Goal: Task Accomplishment & Management: Manage account settings

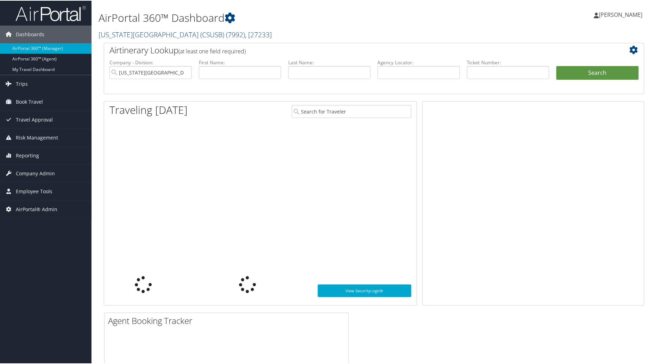
click at [182, 36] on link "California State University San Bernardino (CSUSB) ( 7992 ) , [ 27233 ]" at bounding box center [185, 33] width 173 height 9
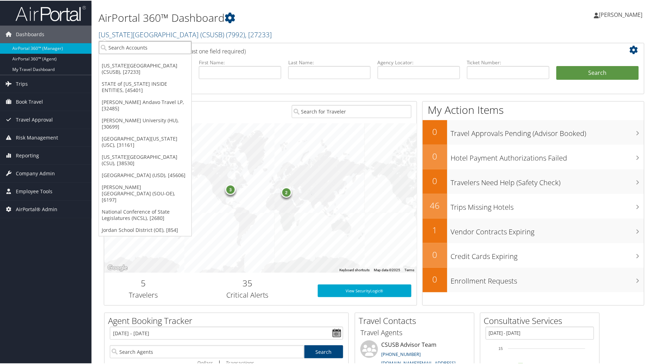
click at [142, 50] on input "search" at bounding box center [145, 46] width 93 height 13
type input "Space dyna"
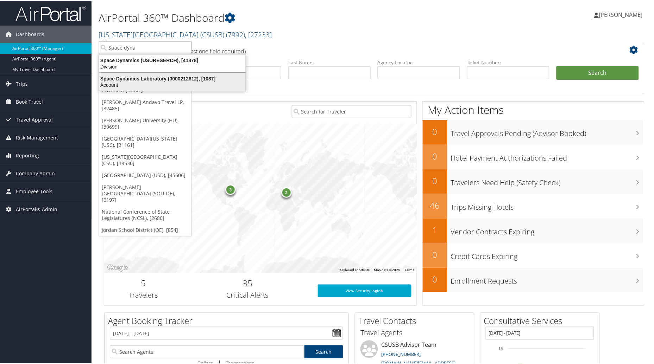
click at [145, 80] on div "Space Dynamics Laboratory (0000212812), [1087]" at bounding box center [172, 78] width 155 height 6
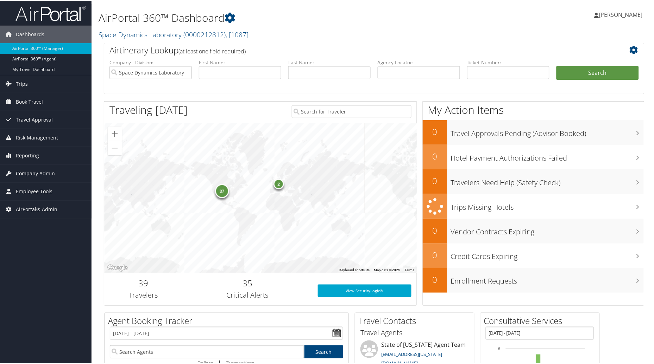
click at [47, 170] on span "Company Admin" at bounding box center [35, 173] width 39 height 18
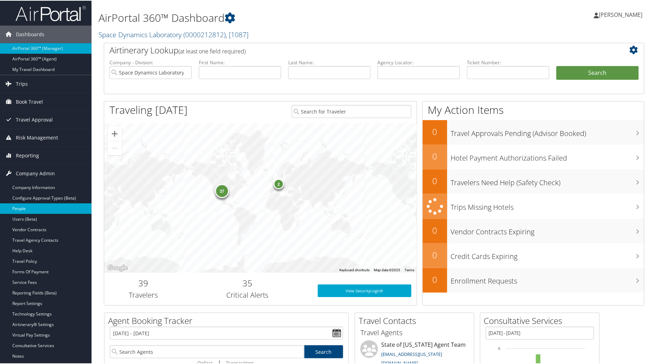
click at [30, 208] on link "People" at bounding box center [45, 208] width 91 height 11
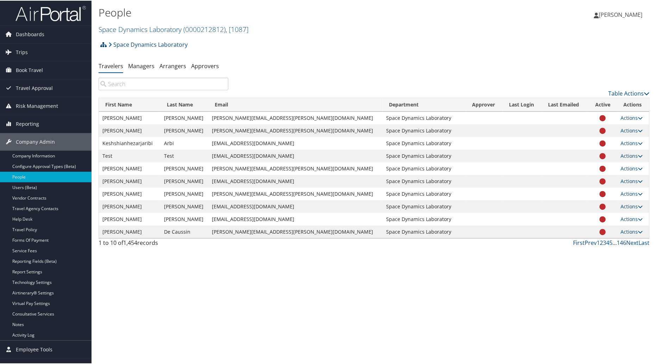
click at [109, 85] on input "search" at bounding box center [164, 83] width 130 height 13
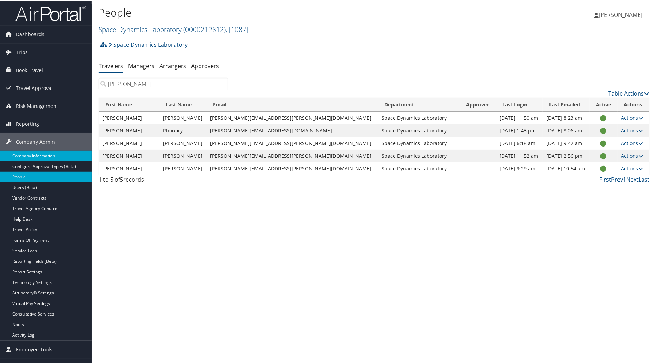
type input "Sam"
click at [32, 156] on link "Company Information" at bounding box center [45, 155] width 91 height 11
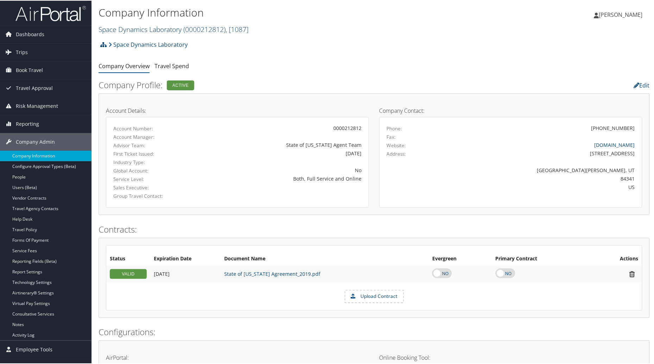
click at [230, 26] on span ", [ 1087 ]" at bounding box center [237, 28] width 23 height 9
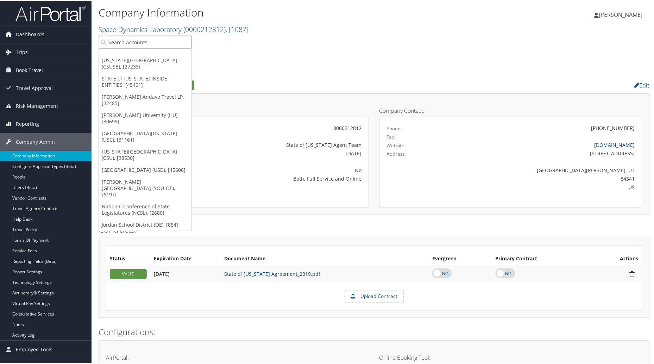
click at [157, 41] on input "search" at bounding box center [145, 41] width 93 height 13
type input "Pacific"
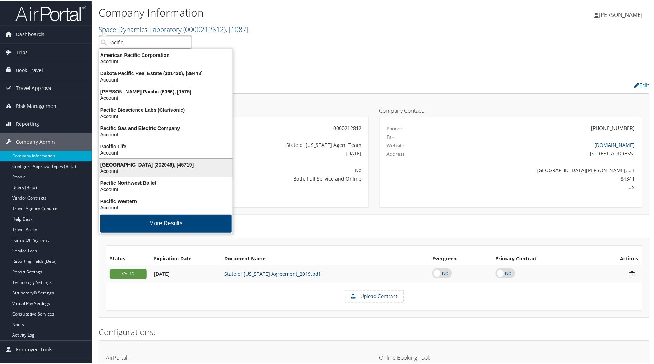
click at [183, 166] on div "Pacific Lutheran University (302046), [45719]" at bounding box center [166, 164] width 142 height 6
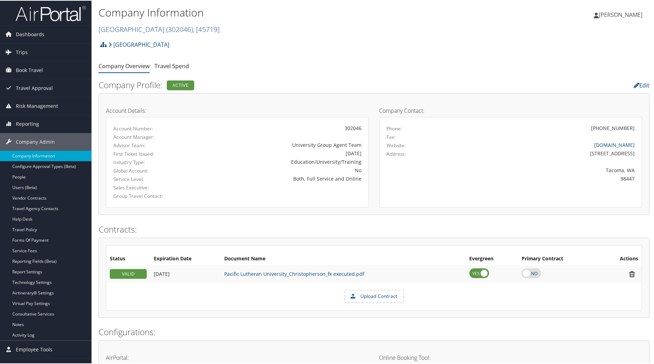
drag, startPoint x: 650, startPoint y: 23, endPoint x: 650, endPoint y: 27, distance: 3.9
click at [650, 25] on div "Michelle Arriola Michelle Arriola My Settings Travel Agency Contacts Log Consul…" at bounding box center [547, 17] width 219 height 27
click at [27, 179] on link "People" at bounding box center [45, 176] width 91 height 11
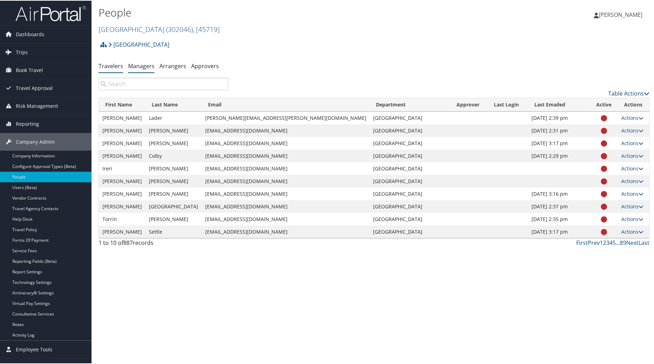
click at [141, 69] on link "Managers" at bounding box center [141, 66] width 26 height 8
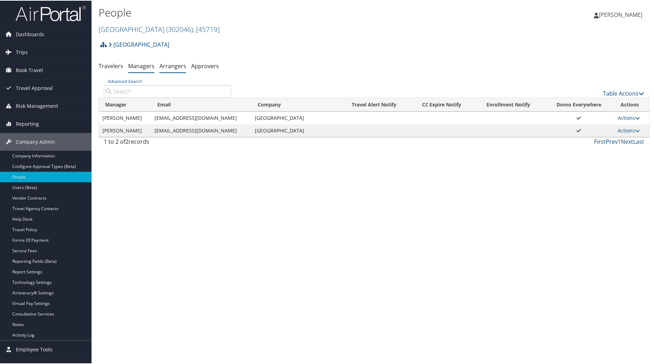
click at [180, 65] on link "Arrangers" at bounding box center [172, 66] width 27 height 8
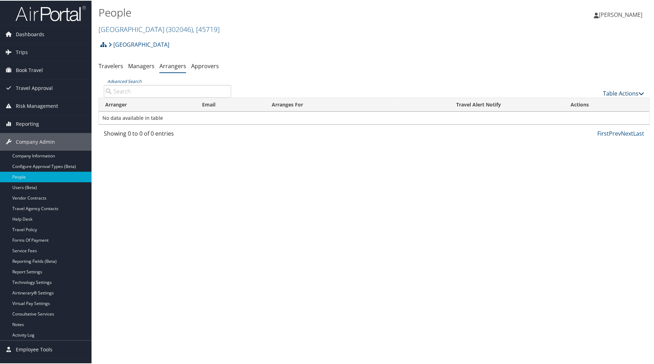
click at [615, 90] on link "Table Actions" at bounding box center [623, 93] width 41 height 8
click at [598, 103] on link "Add An Arranger" at bounding box center [600, 104] width 93 height 12
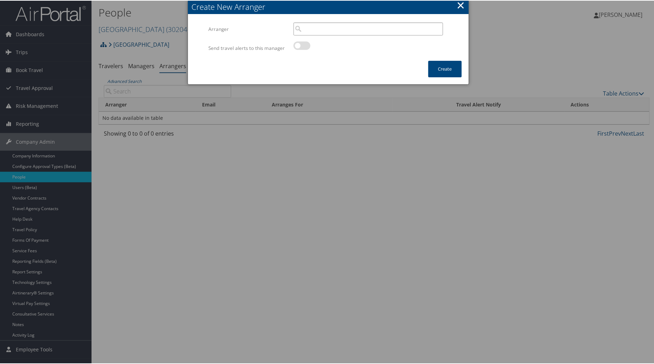
click at [341, 30] on input "search" at bounding box center [368, 28] width 150 height 13
click at [343, 46] on div "User" at bounding box center [368, 48] width 147 height 7
type input "Kaylee Patredis"
click at [440, 71] on button "Create" at bounding box center [444, 68] width 33 height 17
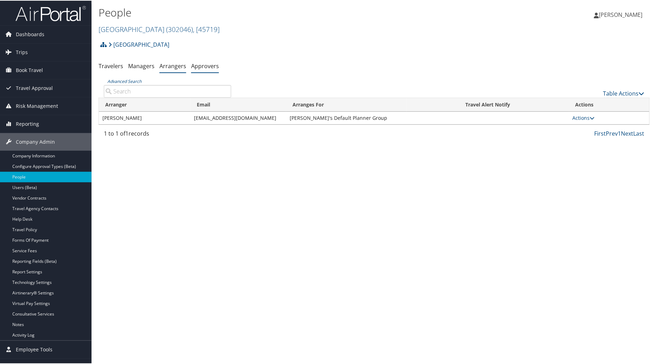
click at [208, 66] on link "Approvers" at bounding box center [205, 66] width 28 height 8
click at [297, 35] on div "People Pacific Lutheran University ( 302046 ) , [ 45719 ] Pacific Lutheran Univ…" at bounding box center [282, 20] width 367 height 33
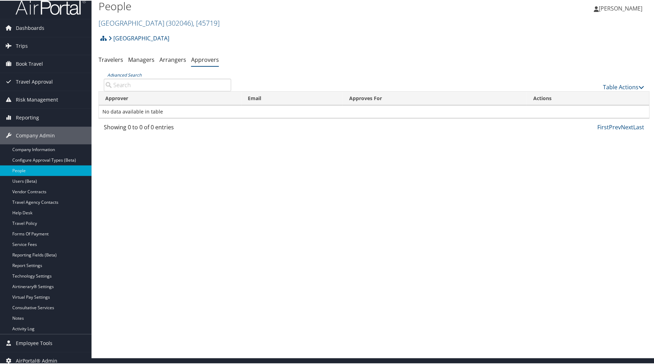
scroll to position [12, 0]
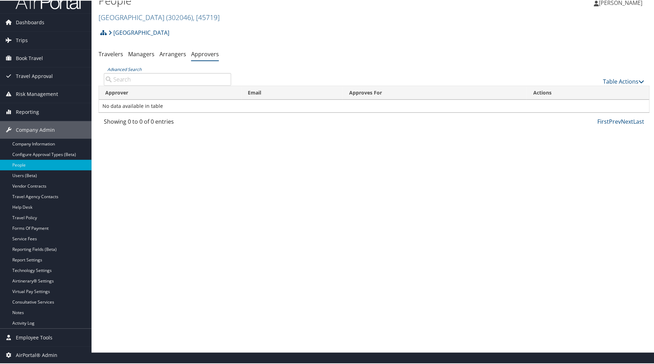
click at [123, 175] on div "People Pacific Lutheran University ( 302046 ) , [ 45719 ] Pacific Lutheran Univ…" at bounding box center [373, 170] width 565 height 364
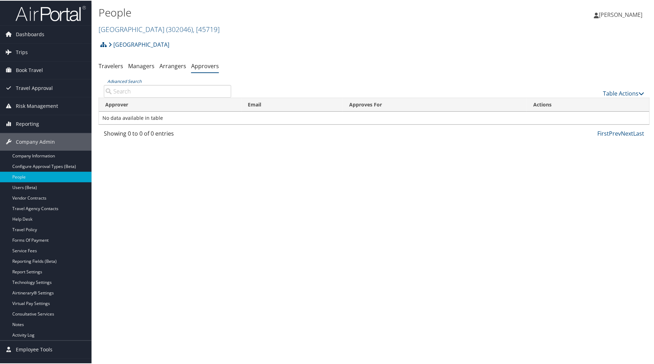
click at [553, 51] on div "Pacific Lutheran University Account Structure Pacific Lutheran University (3020…" at bounding box center [374, 46] width 551 height 19
click at [38, 312] on link "Consultative Services" at bounding box center [45, 314] width 91 height 11
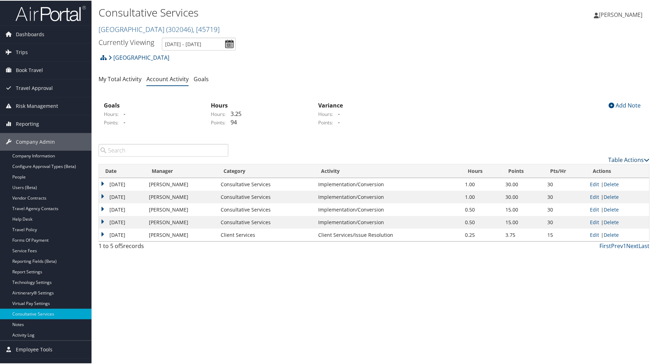
click at [626, 160] on link "Table Actions" at bounding box center [628, 160] width 41 height 8
click at [584, 170] on link "New Record" at bounding box center [600, 170] width 93 height 12
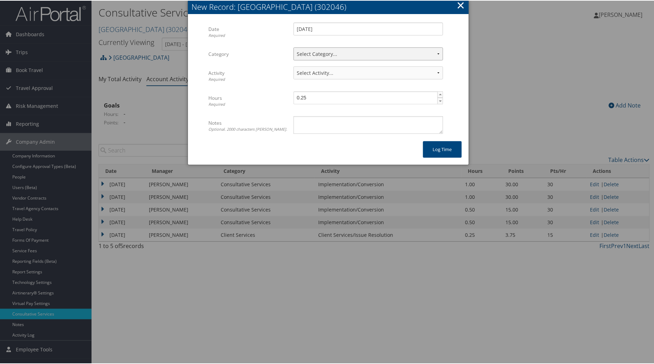
click at [409, 51] on select "Select Category... Client Services Consultative Services" at bounding box center [368, 53] width 150 height 13
select select "1"
click at [293, 47] on select "Select Category... Client Services Consultative Services" at bounding box center [368, 53] width 150 height 13
click at [430, 71] on select "Select Activity... 10 points | Account Prep, Updates, Internal Meetings, & Othe…" at bounding box center [368, 72] width 150 height 13
select select "228-1"
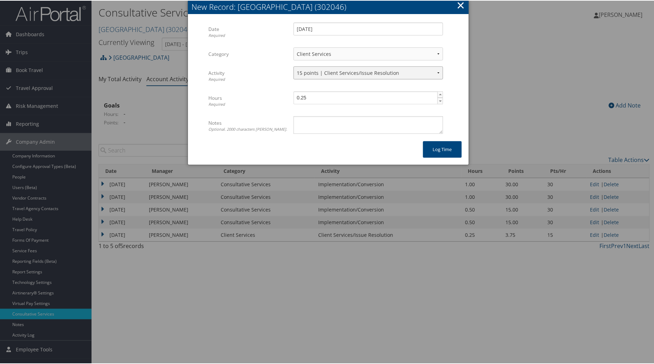
click at [293, 66] on select "Select Activity... 10 points | Account Prep, Updates, Internal Meetings, & Othe…" at bounding box center [368, 72] width 150 height 13
type input "0.5"
drag, startPoint x: 437, startPoint y: 94, endPoint x: 378, endPoint y: 132, distance: 70.4
click at [431, 99] on span "0.5 ▲ ▼" at bounding box center [368, 97] width 150 height 13
click at [368, 133] on div "Multiple values The selected items contain different values for this input. To …" at bounding box center [368, 127] width 160 height 23
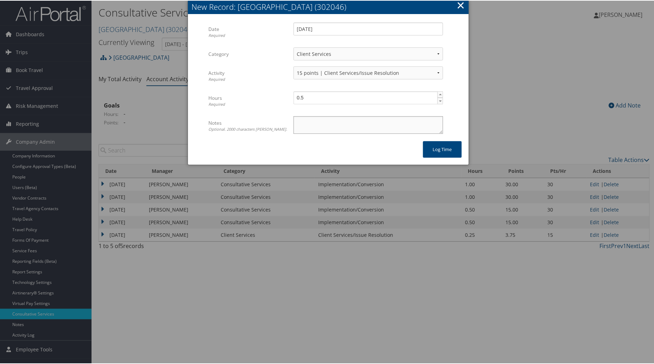
click at [365, 126] on textarea "Notes Optional. 2000 characters max." at bounding box center [368, 125] width 150 height 18
type textarea "Guest travel access for Kaylee"
drag, startPoint x: 447, startPoint y: 151, endPoint x: 442, endPoint y: 152, distance: 4.9
click at [442, 152] on button "Log time" at bounding box center [442, 149] width 39 height 17
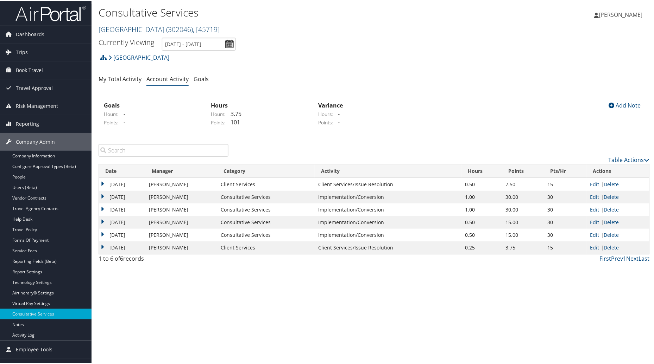
click at [188, 27] on span "( 302046 )" at bounding box center [179, 28] width 27 height 9
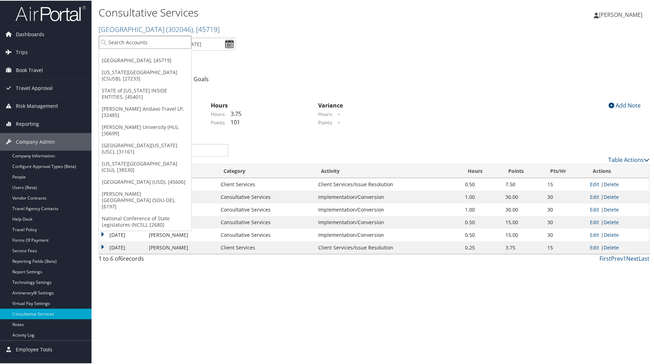
click at [121, 41] on input "search" at bounding box center [145, 41] width 93 height 13
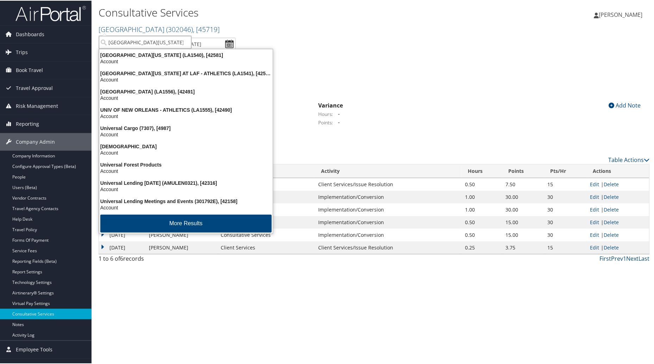
type input "University of Utah"
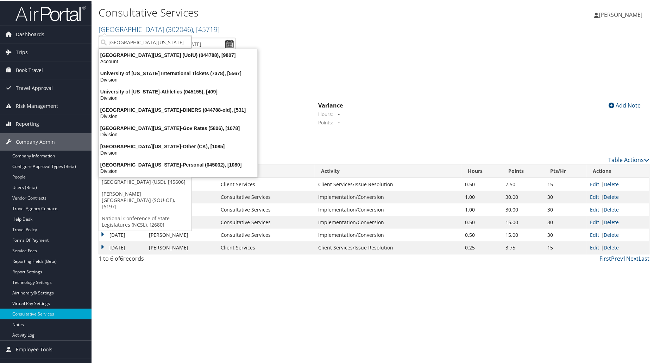
scroll to position [12, 0]
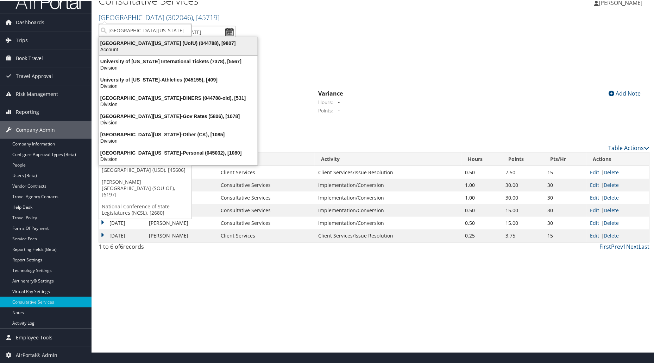
click at [123, 42] on div "University Of Utah (UofU) (044788), [9807]" at bounding box center [178, 42] width 167 height 6
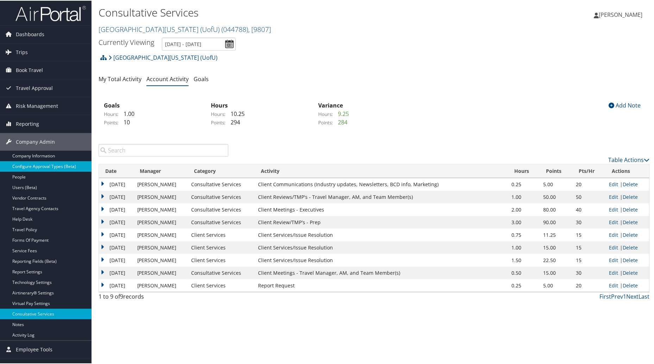
click at [27, 162] on link "Configure Approval Types (Beta)" at bounding box center [45, 166] width 91 height 11
click at [29, 157] on link "Company Information" at bounding box center [45, 155] width 91 height 11
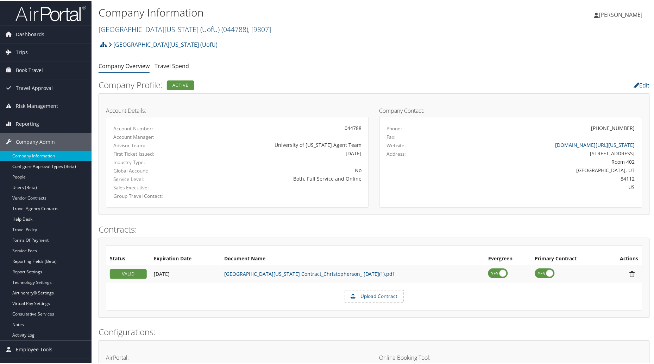
click at [171, 30] on link "University Of Utah (UofU) ( 044788 ) , [ 9807 ]" at bounding box center [185, 28] width 172 height 9
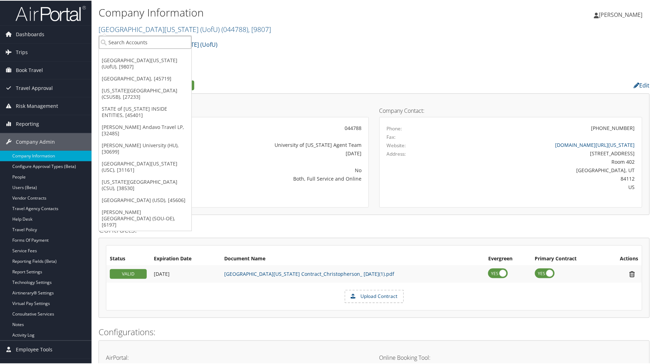
click at [132, 45] on input "search" at bounding box center [145, 41] width 93 height 13
click at [32, 69] on span "Book Travel" at bounding box center [29, 70] width 27 height 18
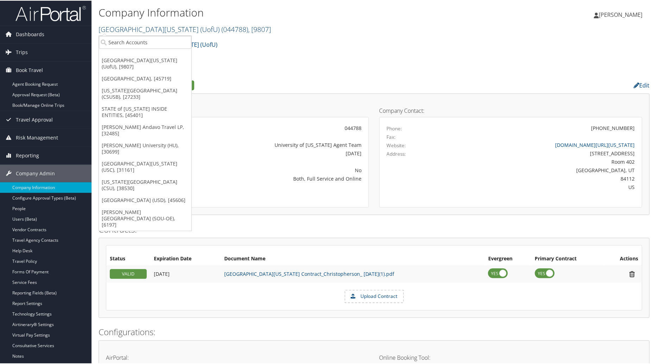
click at [125, 30] on link "University Of Utah (UofU) ( 044788 ) , [ 9807 ]" at bounding box center [185, 28] width 172 height 9
click at [125, 28] on link "[GEOGRAPHIC_DATA][US_STATE] (UofU) ( 044788 ) , [ 9807 ]" at bounding box center [185, 28] width 172 height 9
click at [117, 47] on input "search" at bounding box center [145, 41] width 93 height 13
type input "CSU"
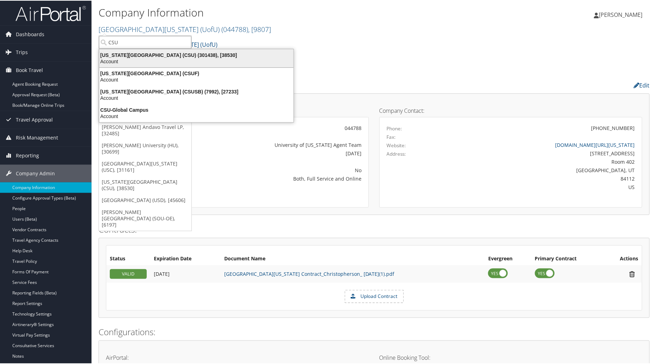
click at [133, 61] on div "Account" at bounding box center [196, 61] width 203 height 6
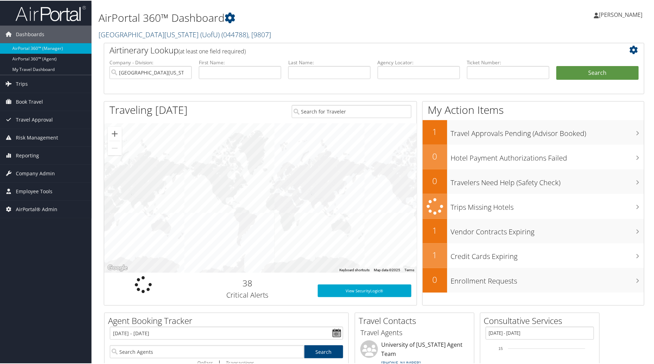
click at [221, 34] on span "( 044788 )" at bounding box center [234, 33] width 27 height 9
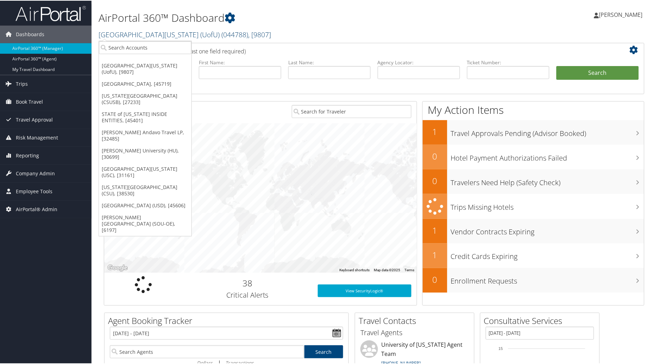
click at [170, 32] on link "[GEOGRAPHIC_DATA][US_STATE] (UofU) ( 044788 ) , [ 9807 ]" at bounding box center [185, 33] width 172 height 9
click at [156, 46] on input "search" at bounding box center [145, 46] width 93 height 13
type input "southern methodi"
click at [159, 65] on div "Account" at bounding box center [180, 66] width 171 height 6
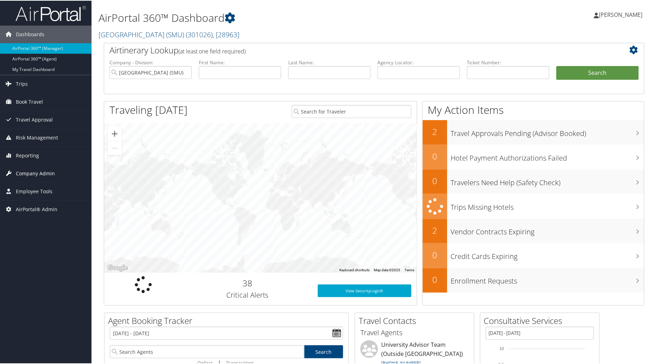
click at [35, 174] on span "Company Admin" at bounding box center [35, 173] width 39 height 18
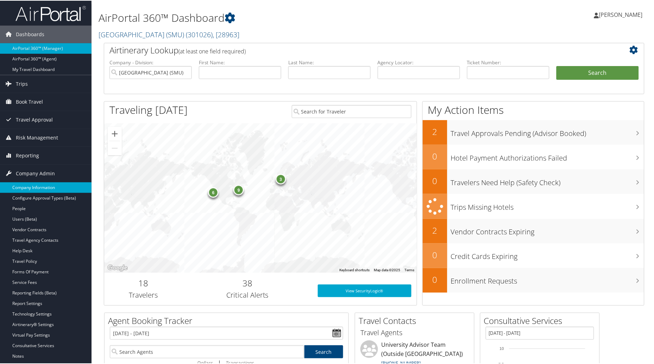
click at [40, 188] on link "Company Information" at bounding box center [45, 187] width 91 height 11
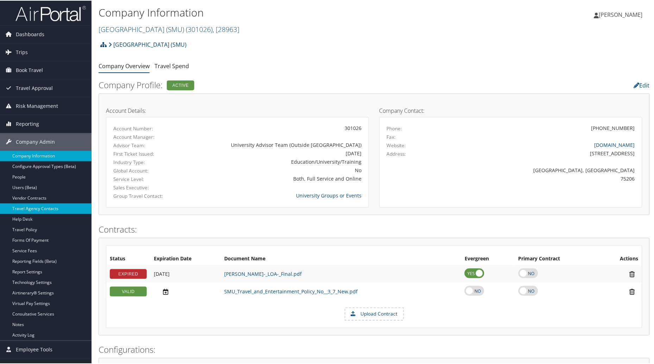
click at [38, 211] on link "Travel Agency Contacts" at bounding box center [45, 208] width 91 height 11
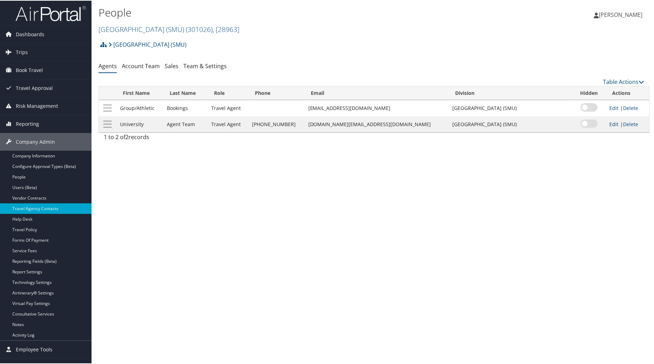
click at [609, 123] on link "Edit" at bounding box center [613, 123] width 9 height 7
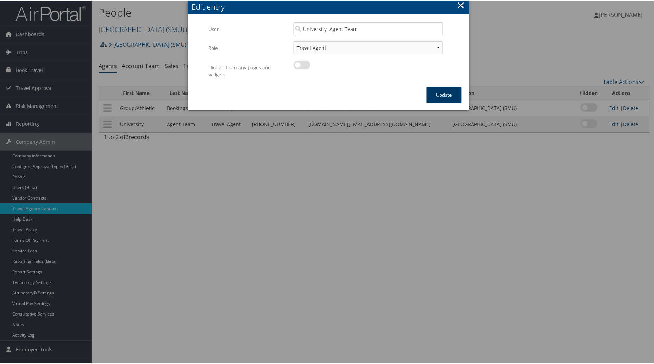
click at [435, 94] on button "Update" at bounding box center [443, 94] width 35 height 17
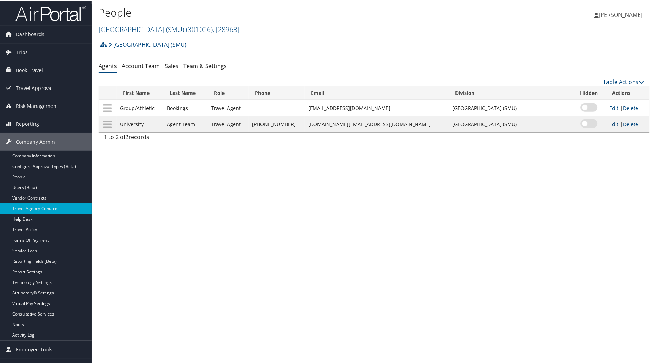
click at [609, 125] on link "Edit" at bounding box center [613, 123] width 9 height 7
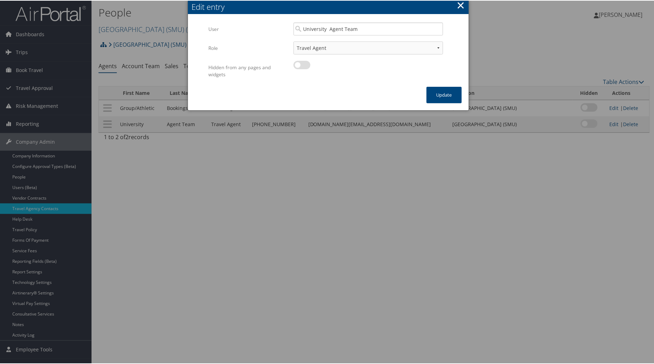
click at [342, 37] on div "University Agent Team Multiple values The selected items contain different valu…" at bounding box center [368, 31] width 160 height 19
click at [435, 46] on select "Travel Agent Backup Travel Agent" at bounding box center [368, 47] width 150 height 13
click at [458, 2] on button "×" at bounding box center [461, 5] width 8 height 14
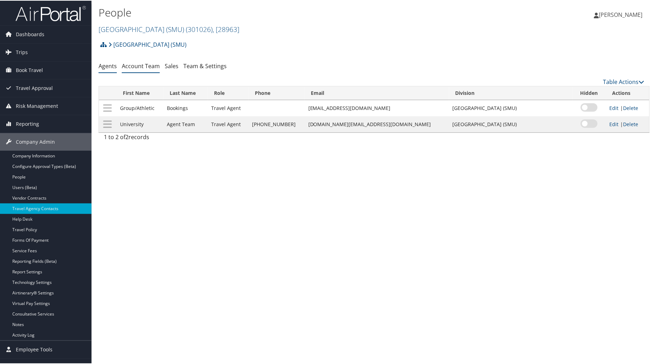
click at [141, 66] on link "Account Team" at bounding box center [141, 66] width 38 height 8
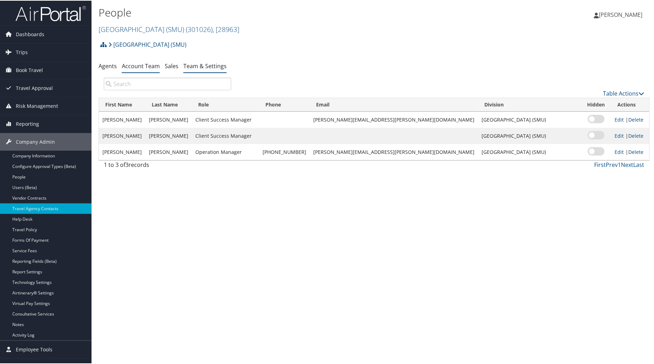
click at [215, 63] on link "Team & Settings" at bounding box center [204, 66] width 43 height 8
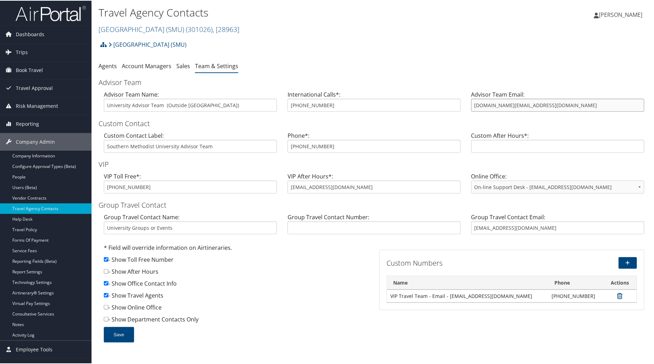
drag, startPoint x: 559, startPoint y: 108, endPoint x: 446, endPoint y: 117, distance: 113.3
click at [466, 110] on div "Advisor Team Email: [DOMAIN_NAME][EMAIL_ADDRESS][DOMAIN_NAME]" at bounding box center [558, 103] width 184 height 27
drag, startPoint x: 494, startPoint y: 105, endPoint x: 459, endPoint y: 108, distance: 34.9
click at [459, 108] on div "Advisor Team Name: University Advisor Team (Outside [GEOGRAPHIC_DATA]) Internat…" at bounding box center [374, 103] width 551 height 27
type input "[EMAIL_ADDRESS][DOMAIN_NAME]"
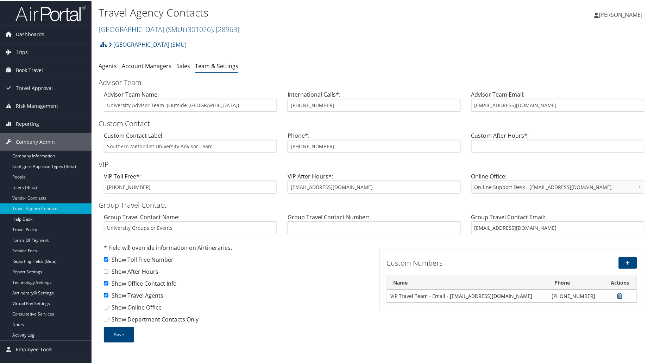
click at [323, 288] on div "- Show Office Contact Info" at bounding box center [236, 285] width 265 height 12
click at [119, 335] on button "Save" at bounding box center [119, 334] width 30 height 15
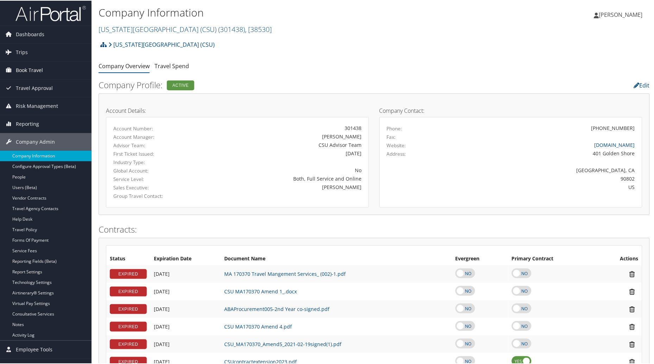
click at [27, 70] on span "Book Travel" at bounding box center [29, 70] width 27 height 18
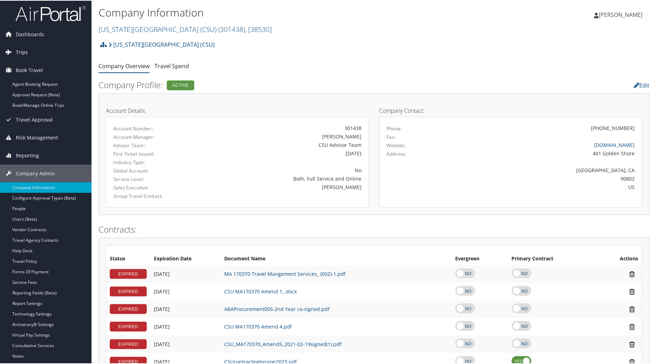
click at [26, 52] on span "Trips" at bounding box center [22, 52] width 12 height 18
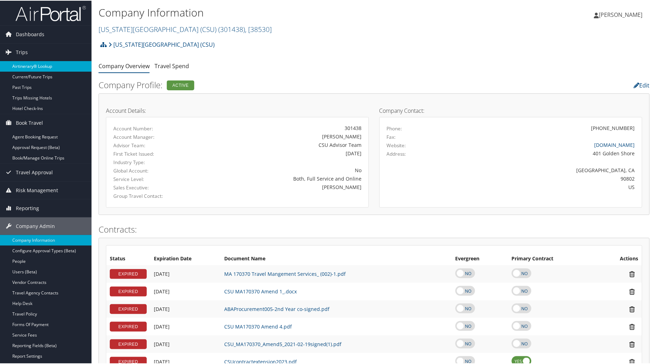
click at [29, 68] on link "Airtinerary® Lookup" at bounding box center [45, 66] width 91 height 11
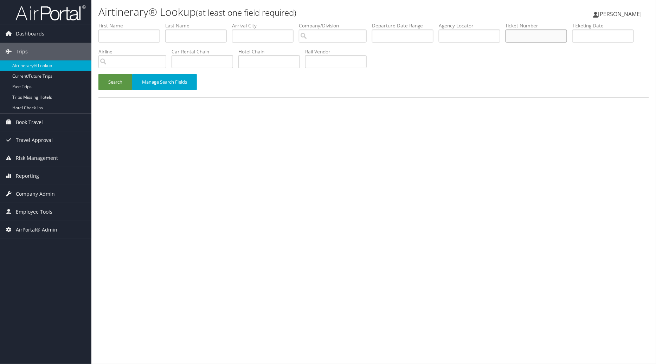
click at [543, 36] on input "text" at bounding box center [537, 36] width 62 height 13
type input "8900896986509"
click at [110, 78] on button "Search" at bounding box center [116, 82] width 34 height 17
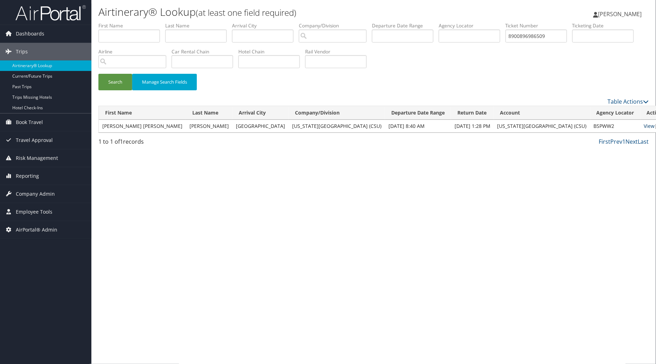
click at [645, 125] on link "View" at bounding box center [650, 126] width 11 height 7
click at [656, 126] on link "Email" at bounding box center [664, 126] width 13 height 7
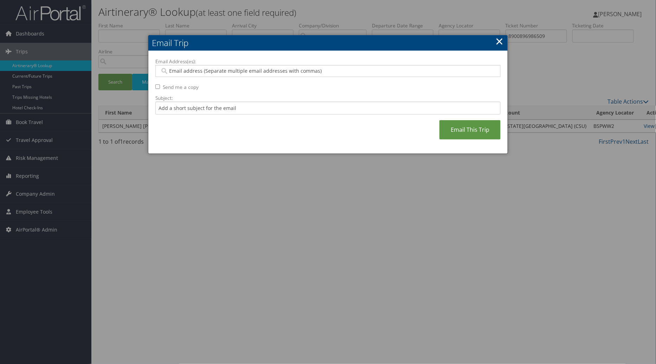
click at [177, 73] on input "Email Address(es):" at bounding box center [328, 71] width 336 height 7
type input "michelle.arr"
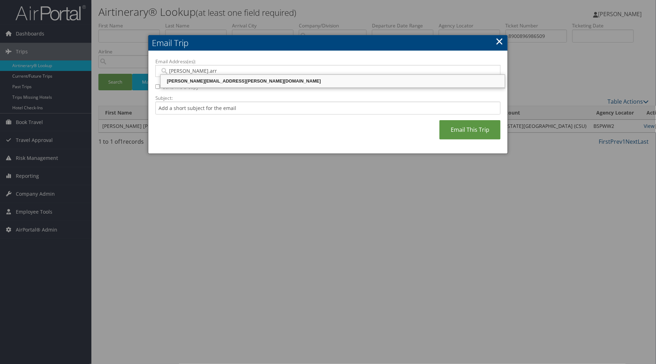
drag, startPoint x: 212, startPoint y: 82, endPoint x: 204, endPoint y: 92, distance: 12.7
click at [212, 83] on div "Michelle.Arriola@cbtravel.com" at bounding box center [333, 81] width 342 height 7
type input "Michelle.Arriola@cbtravel.com"
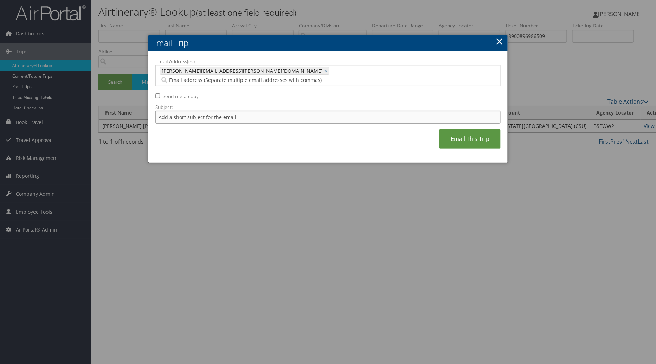
click at [182, 111] on input "Subject:" at bounding box center [328, 117] width 345 height 13
click at [233, 111] on input "Subject:" at bounding box center [328, 117] width 345 height 13
type input "Refund card ending 3794 card - Sacramento campus"
click at [475, 132] on link "Email This Trip" at bounding box center [470, 138] width 61 height 19
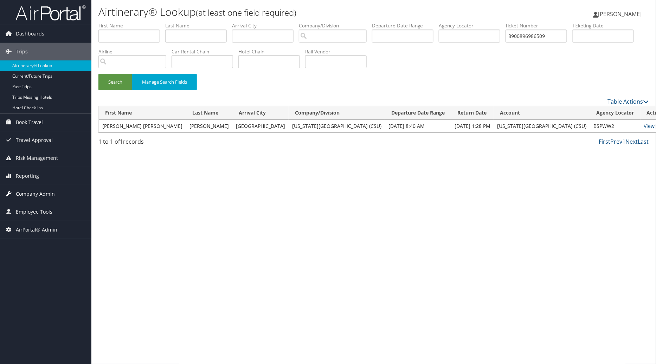
click at [33, 196] on span "Company Admin" at bounding box center [35, 194] width 39 height 18
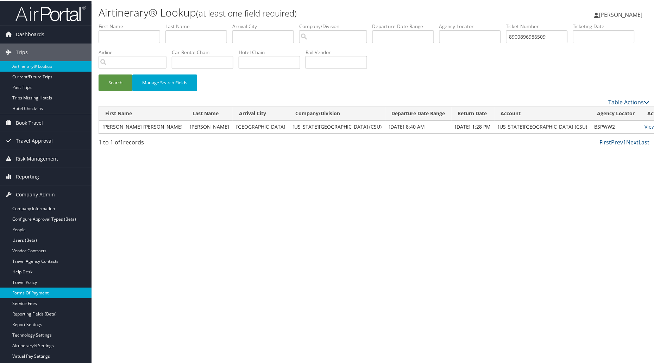
click at [25, 294] on link "Forms Of Payment" at bounding box center [45, 292] width 91 height 11
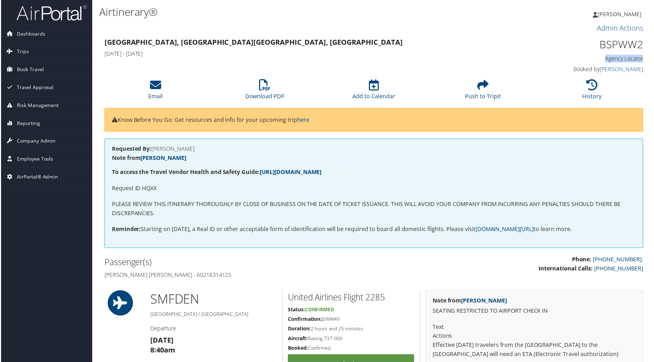
scroll to position [0, 4]
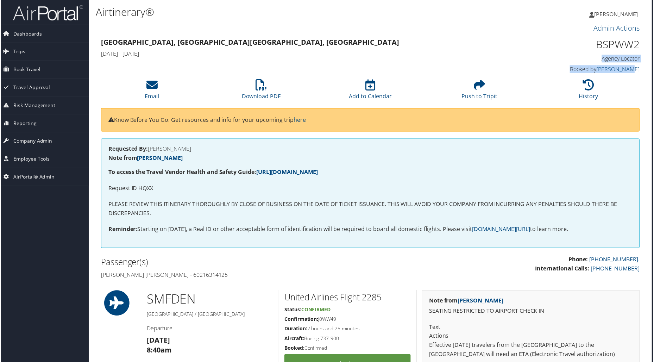
drag, startPoint x: 653, startPoint y: 44, endPoint x: 656, endPoint y: 63, distance: 19.9
click at [653, 68] on html "Menu Dashboards ► AirPortal 360™ (Manager) AirPortal 360™ (Agent) My Travel Das…" at bounding box center [324, 182] width 656 height 364
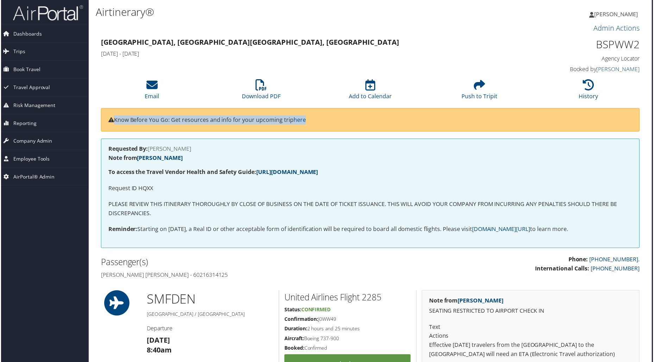
drag, startPoint x: 653, startPoint y: 92, endPoint x: 656, endPoint y: 86, distance: 7.1
click at [653, 106] on html "Menu Dashboards ► AirPortal 360™ (Manager) AirPortal 360™ (Agent) My Travel Das…" at bounding box center [324, 182] width 656 height 364
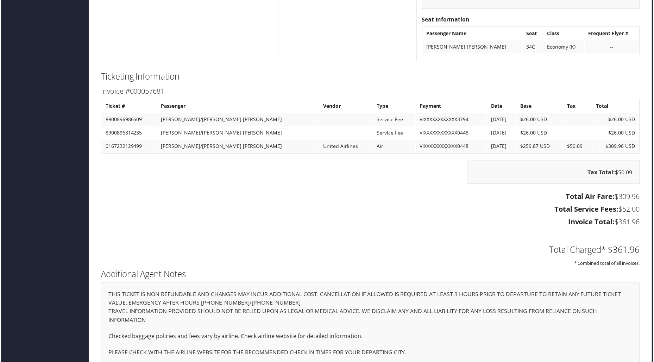
scroll to position [758, 4]
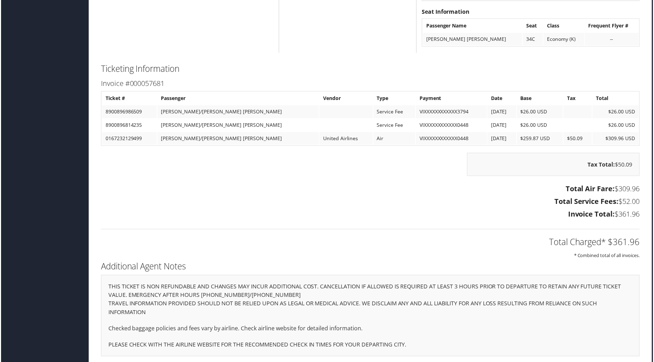
drag, startPoint x: 649, startPoint y: 26, endPoint x: 650, endPoint y: 31, distance: 5.1
drag, startPoint x: 653, startPoint y: 49, endPoint x: 655, endPoint y: 160, distance: 111.9
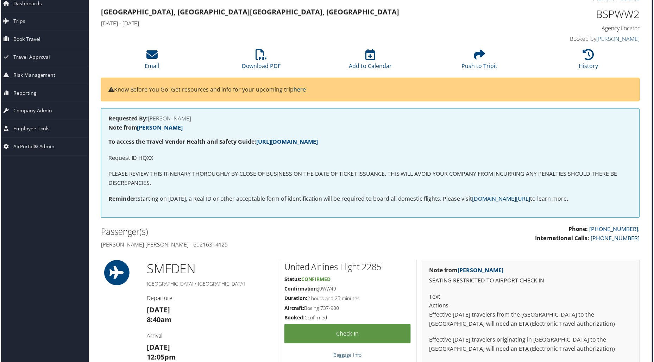
scroll to position [0, 4]
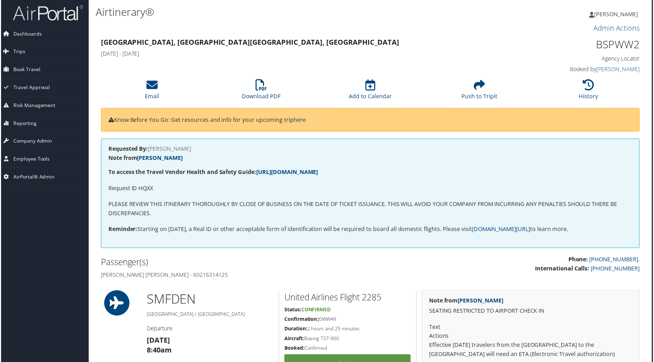
click at [588, 152] on div "Requested By: DONGYU WANG Note from Pooja Malik To access the Travel Vendor Hea…" at bounding box center [370, 194] width 540 height 110
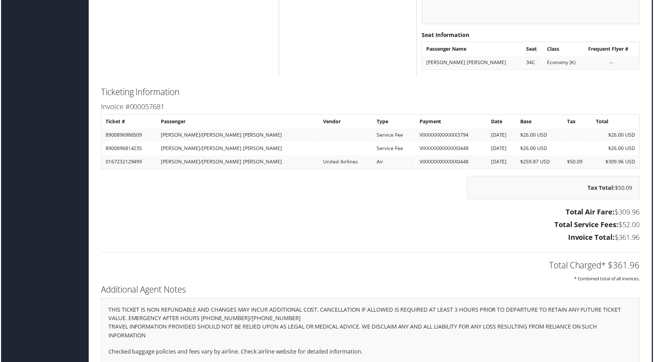
scroll to position [758, 4]
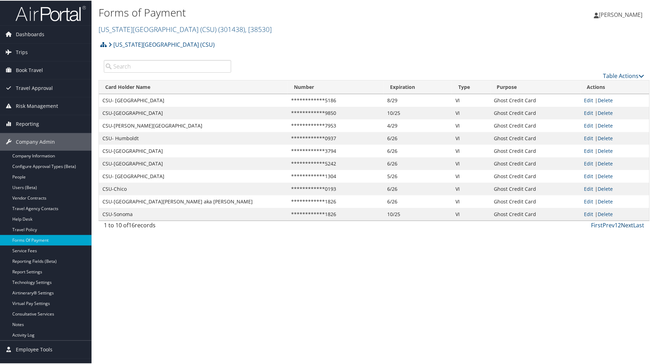
click at [626, 222] on link "Next" at bounding box center [627, 225] width 12 height 8
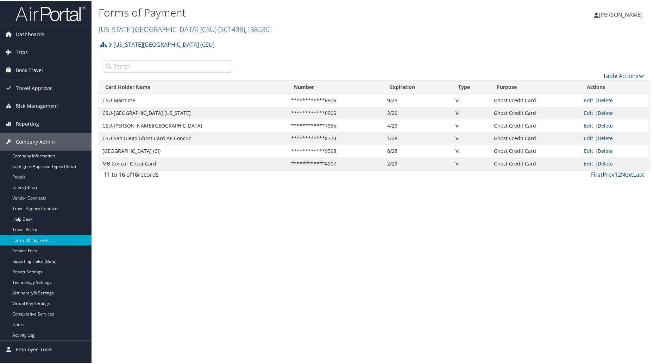
scroll to position [12, 0]
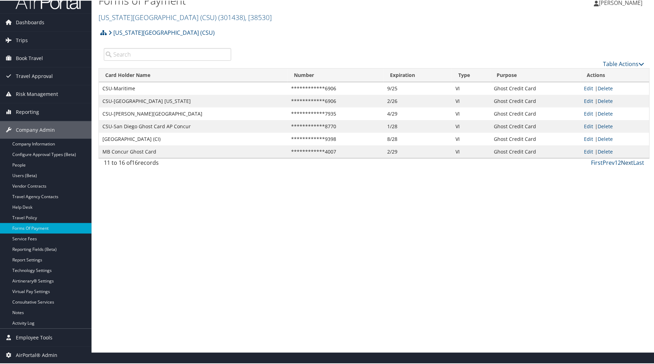
click at [625, 163] on link "Next" at bounding box center [627, 162] width 12 height 8
click at [637, 162] on link "Last" at bounding box center [638, 162] width 11 height 8
click at [607, 163] on link "Prev" at bounding box center [609, 162] width 12 height 8
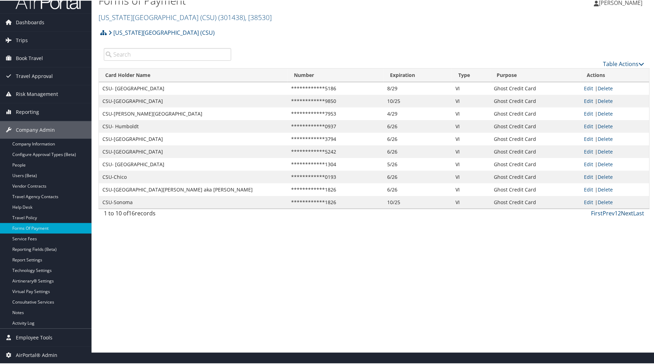
click at [624, 215] on link "Next" at bounding box center [627, 213] width 12 height 8
